Goal: Use online tool/utility: Utilize a website feature to perform a specific function

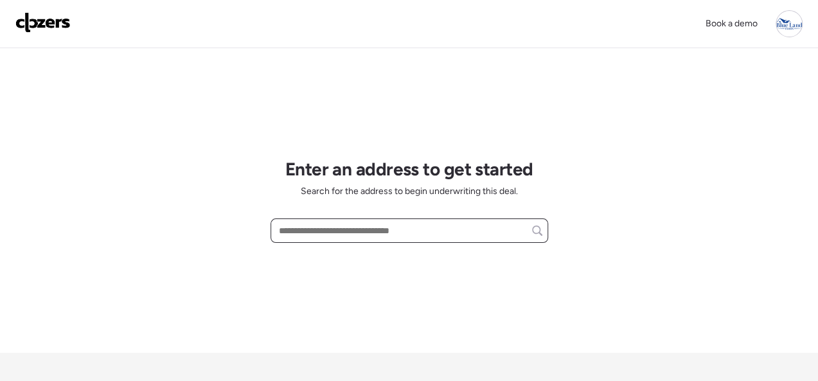
click at [299, 231] on input "text" at bounding box center [409, 231] width 266 height 18
paste input "**********"
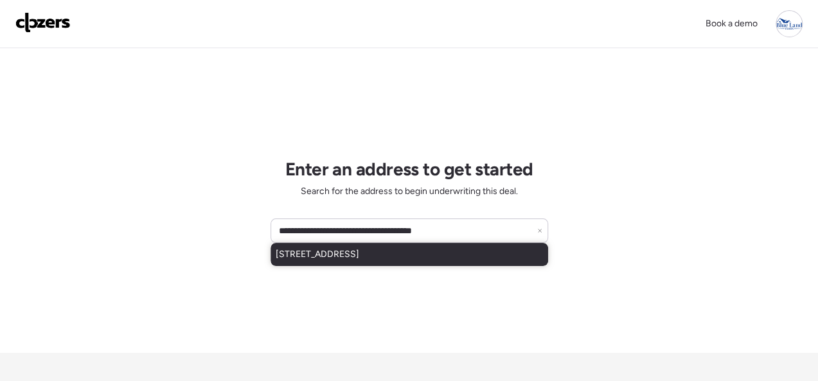
click at [353, 260] on span "[STREET_ADDRESS]" at bounding box center [317, 254] width 83 height 13
type input "**********"
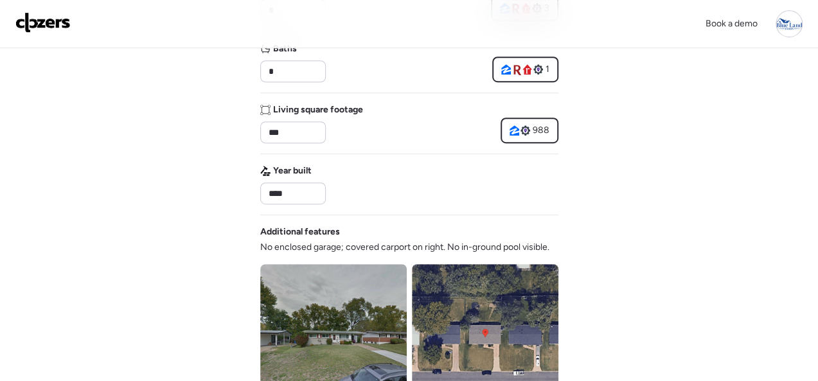
scroll to position [578, 0]
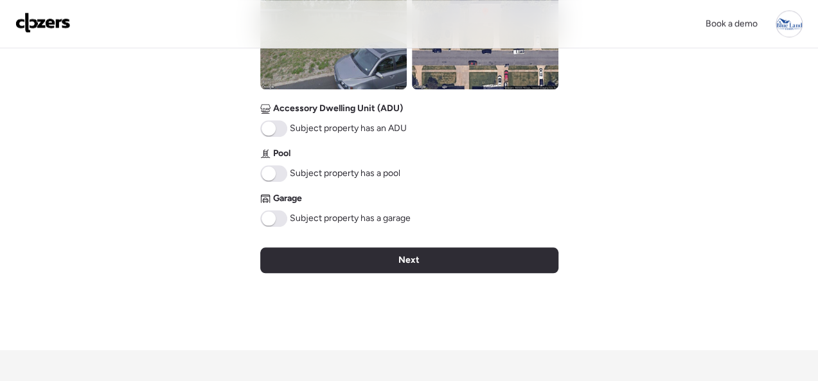
click at [403, 252] on div "Next" at bounding box center [409, 260] width 298 height 26
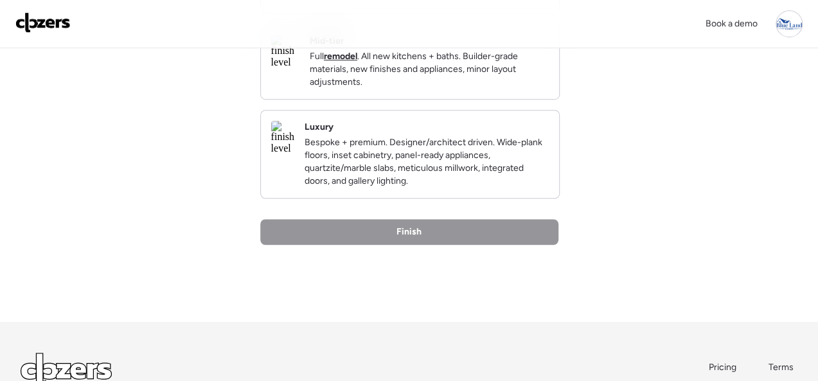
scroll to position [64, 0]
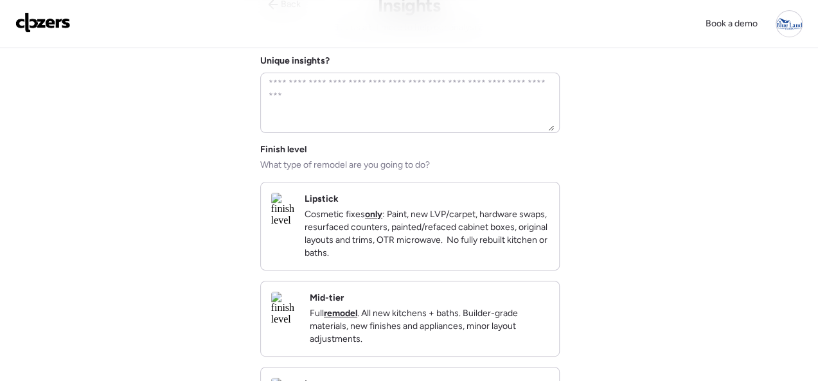
click at [529, 193] on div "Lipstick Cosmetic fixes only : Paint, new LVP/carpet, hardware swaps, resurface…" at bounding box center [426, 226] width 244 height 67
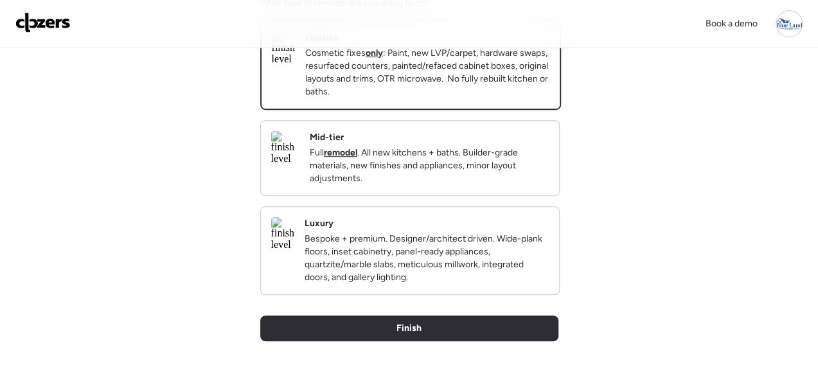
scroll to position [442, 0]
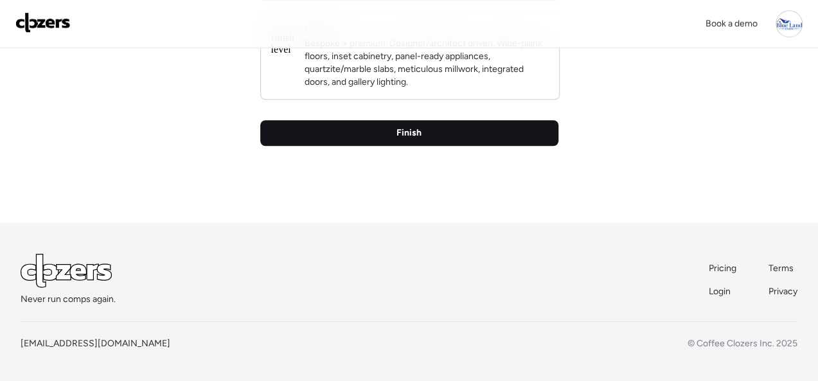
click at [433, 134] on div "Finish" at bounding box center [409, 133] width 298 height 26
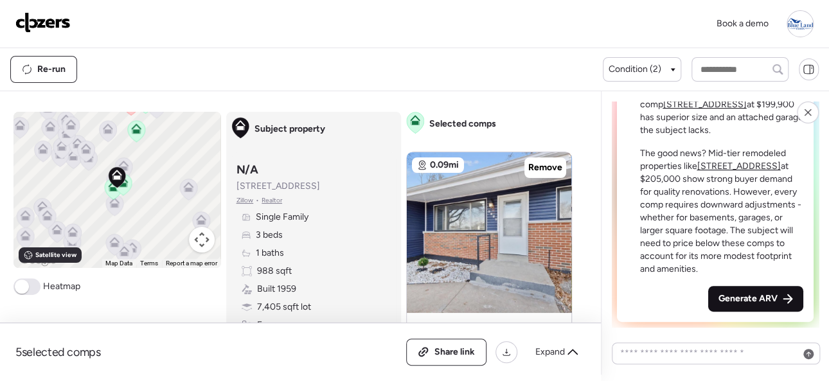
click at [746, 297] on span "Generate ARV" at bounding box center [747, 298] width 59 height 13
